Goal: Find specific page/section: Find specific page/section

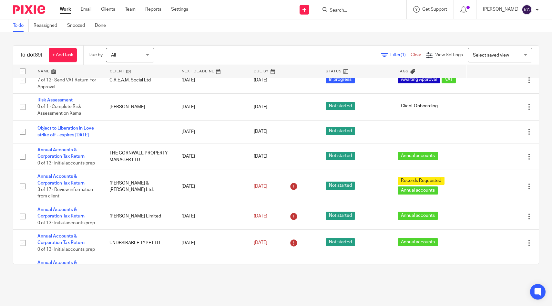
scroll to position [108, 0]
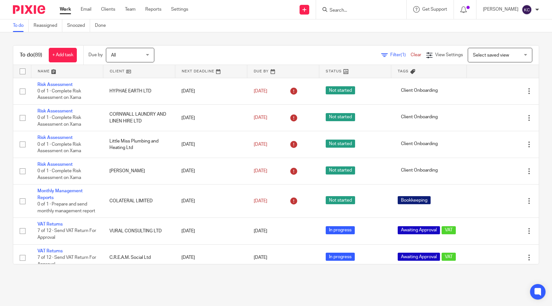
click at [352, 13] on input "Search" at bounding box center [358, 11] width 58 height 6
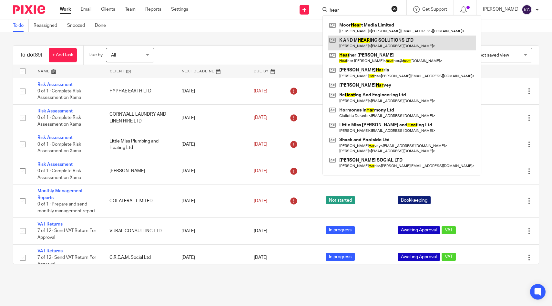
type input "hear"
click at [367, 39] on link at bounding box center [402, 43] width 149 height 15
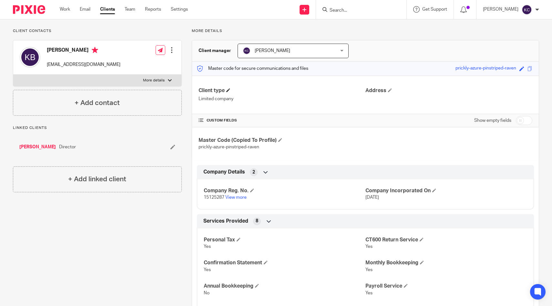
scroll to position [43, 0]
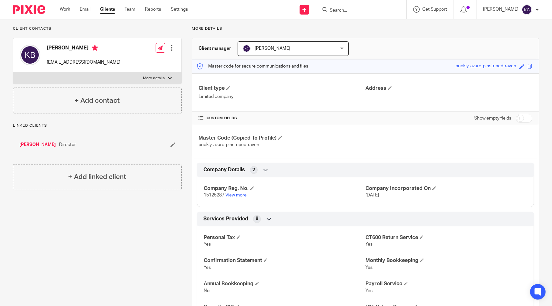
click at [354, 11] on input "Search" at bounding box center [358, 11] width 58 height 6
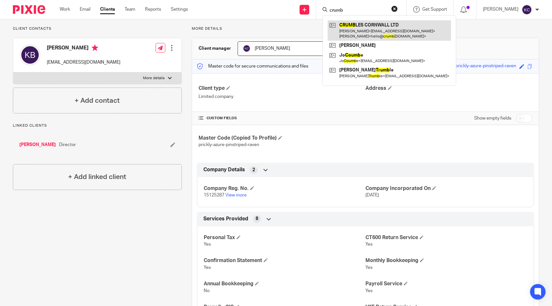
type input "crumb"
click at [351, 35] on link at bounding box center [389, 30] width 123 height 20
